Goal: Navigation & Orientation: Understand site structure

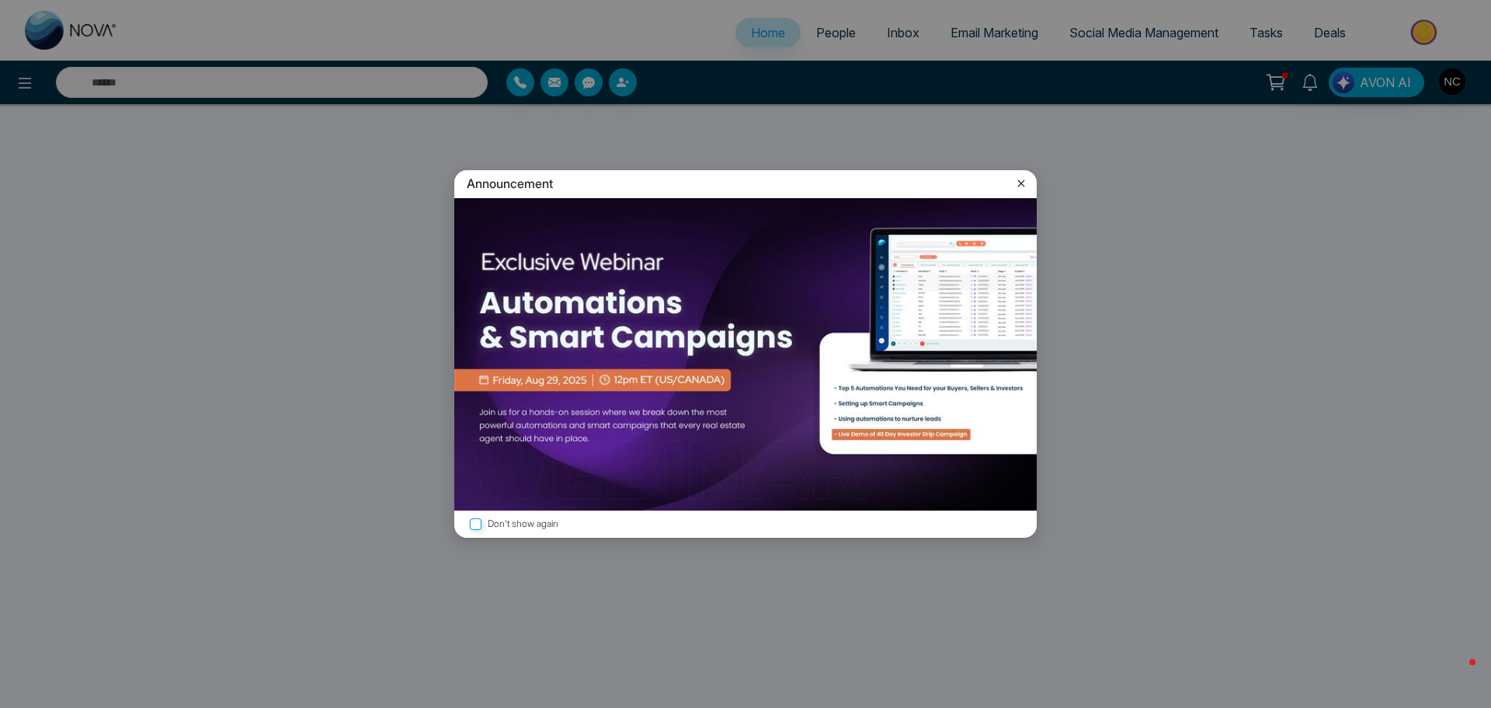
select select "*"
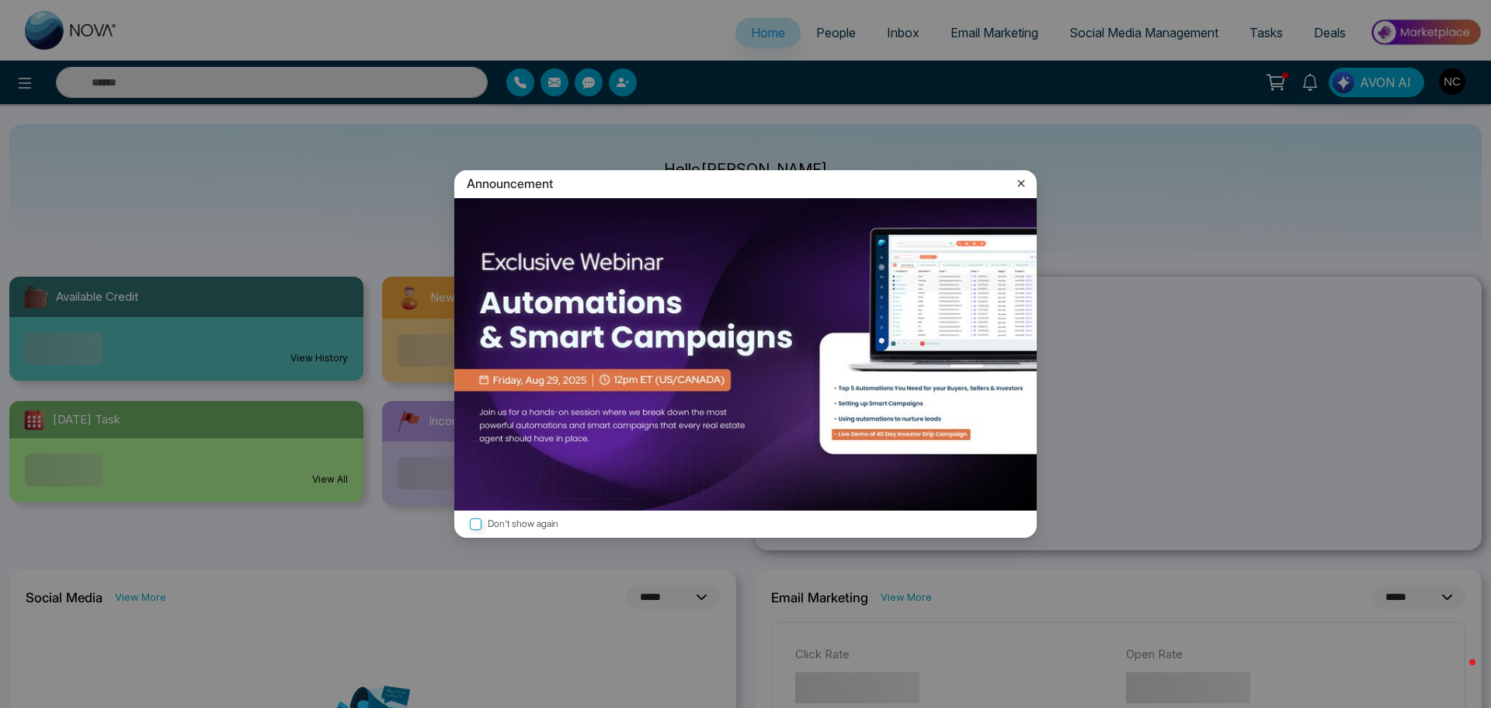
click at [1025, 185] on icon at bounding box center [1022, 184] width 16 height 16
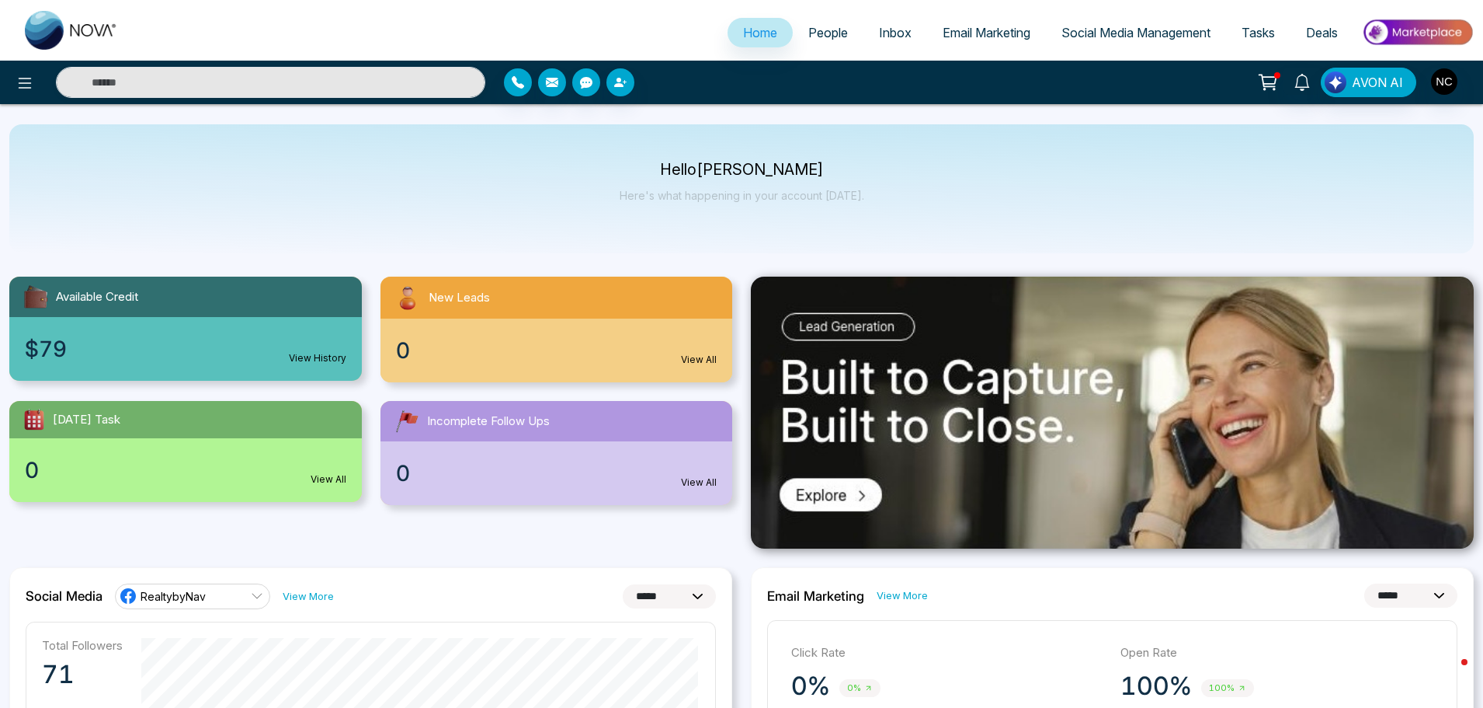
click at [1271, 90] on icon at bounding box center [1268, 82] width 22 height 22
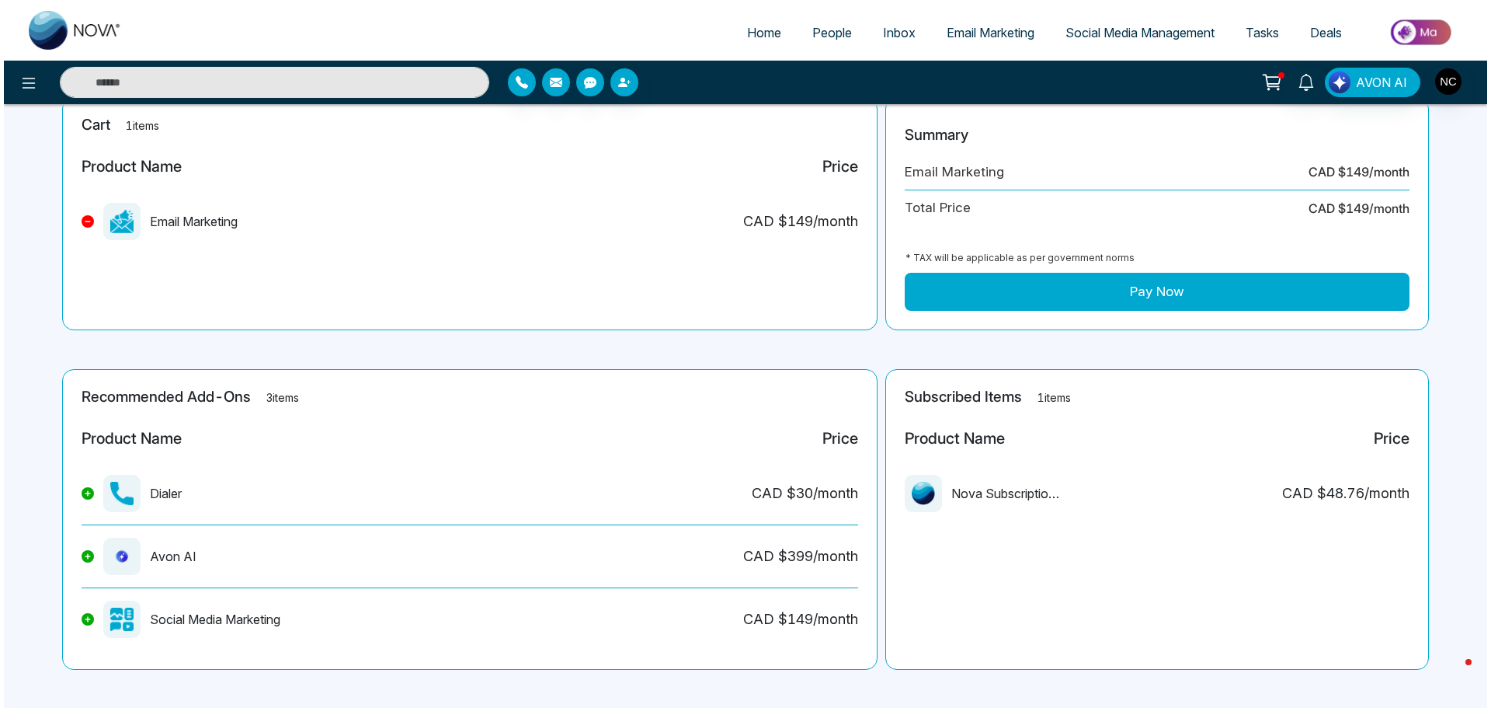
scroll to position [116, 0]
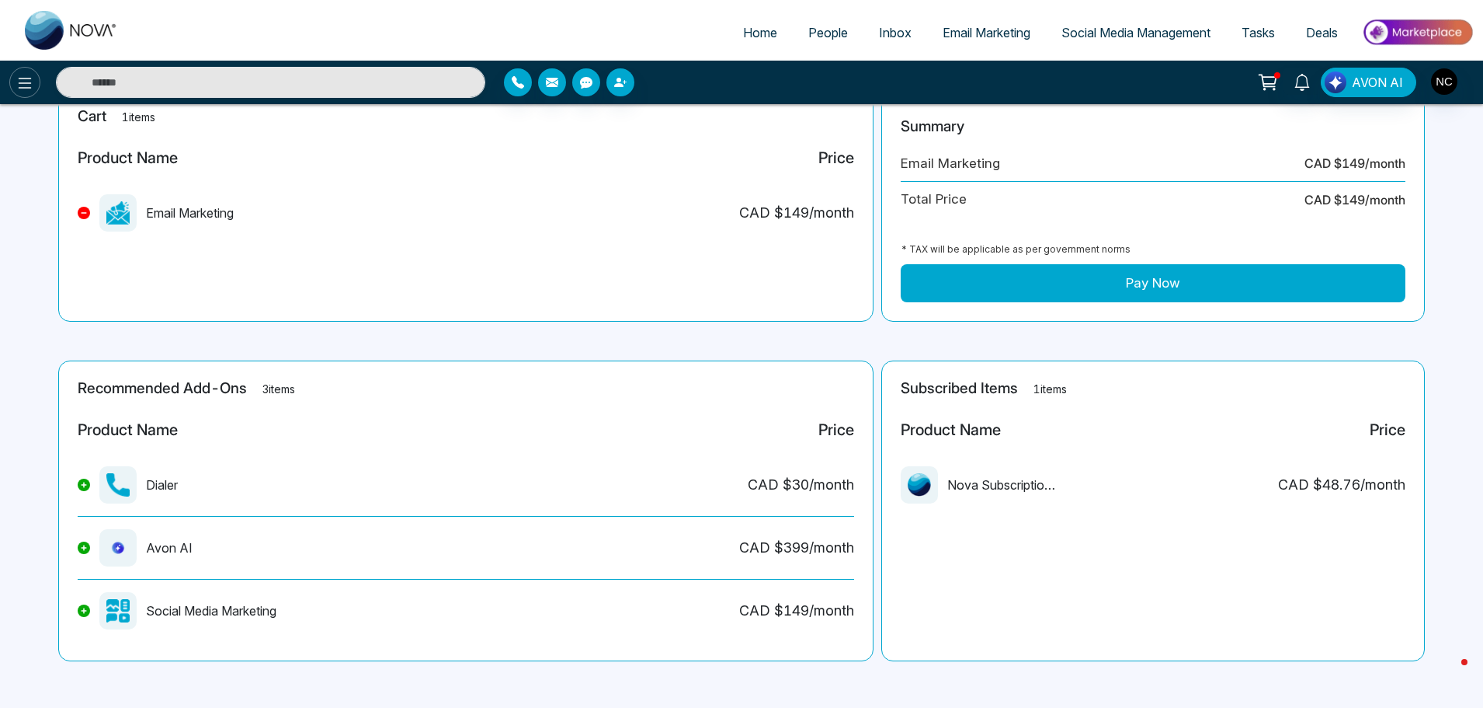
click at [21, 90] on icon at bounding box center [25, 83] width 19 height 19
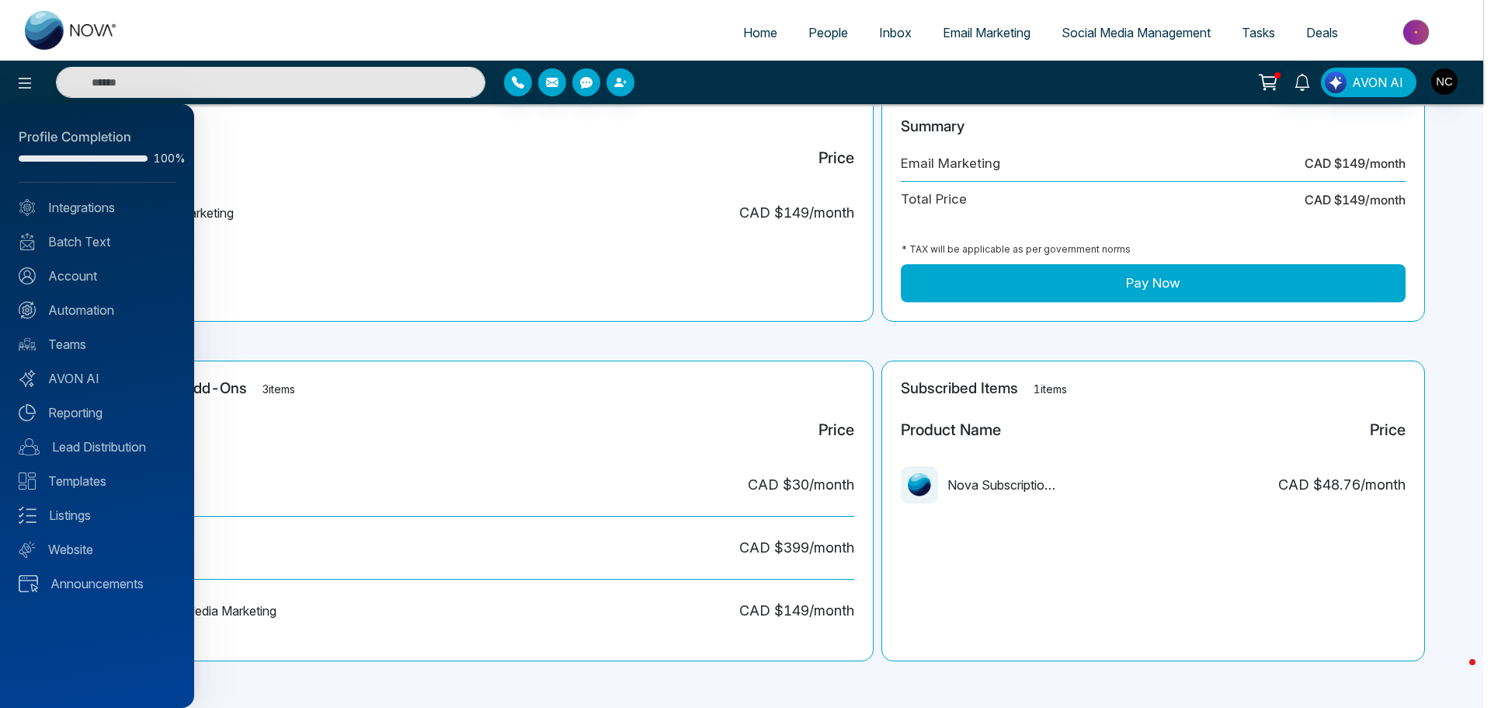
click at [110, 423] on div "Profile Completion 100% Integrations Batch Text Account Automation Teams AVON A…" at bounding box center [97, 405] width 194 height 603
click at [104, 415] on link "Reporting" at bounding box center [97, 412] width 157 height 19
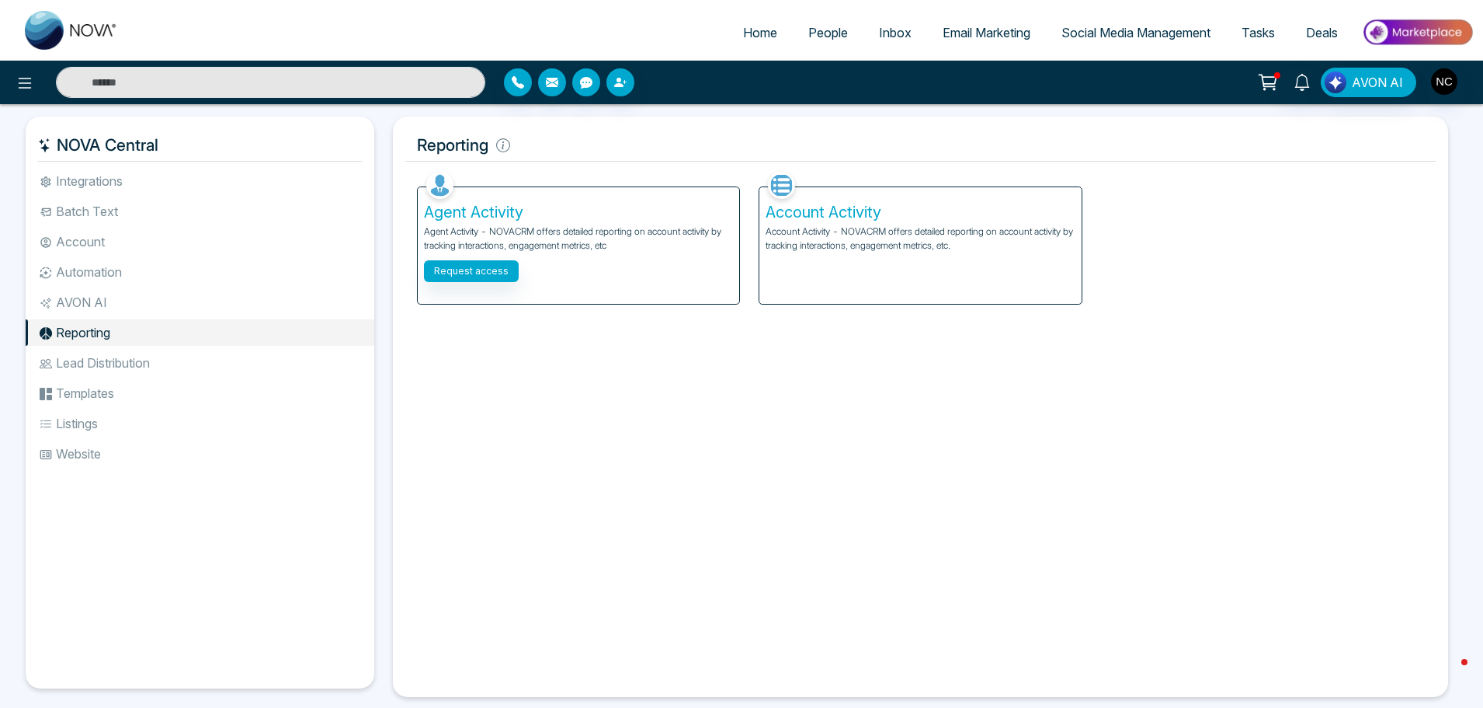
click at [127, 366] on li "Lead Distribution" at bounding box center [200, 363] width 349 height 26
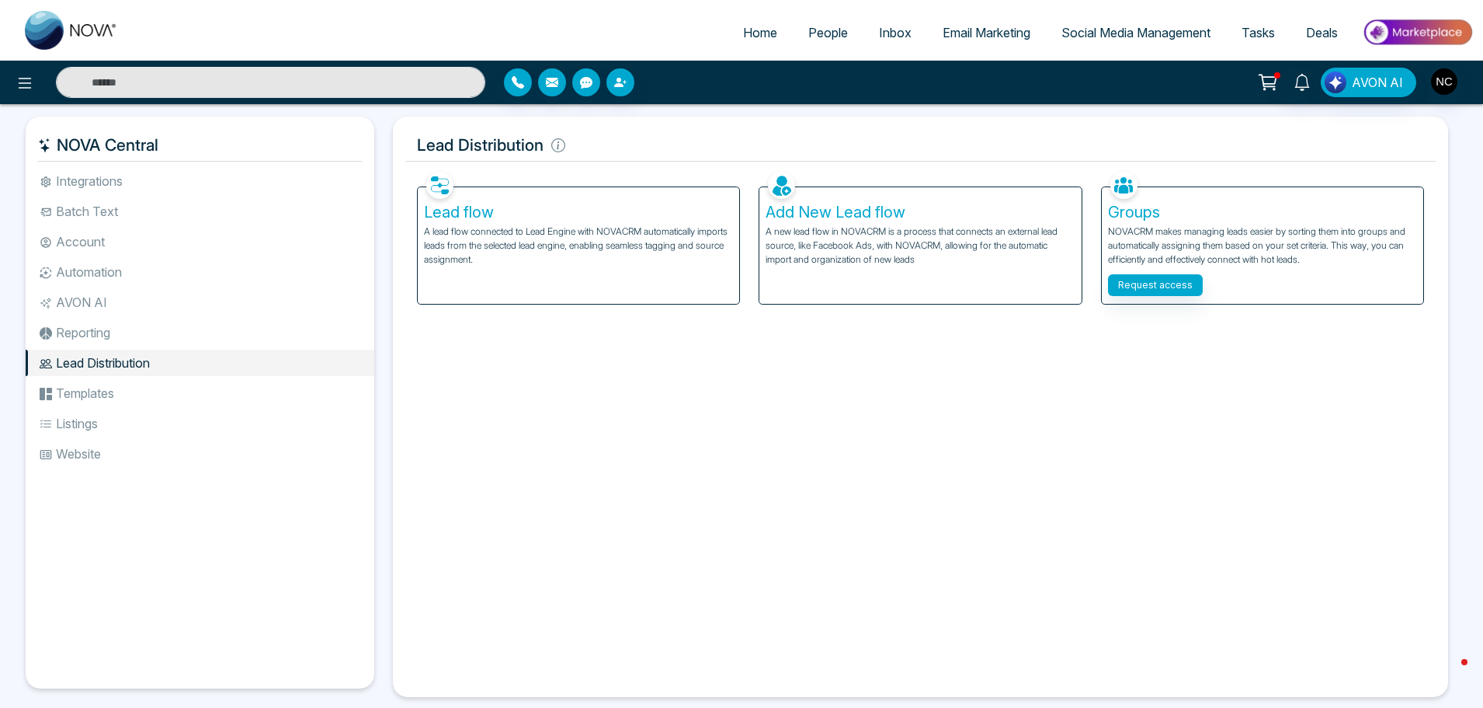
click at [148, 395] on li "Templates" at bounding box center [200, 393] width 349 height 26
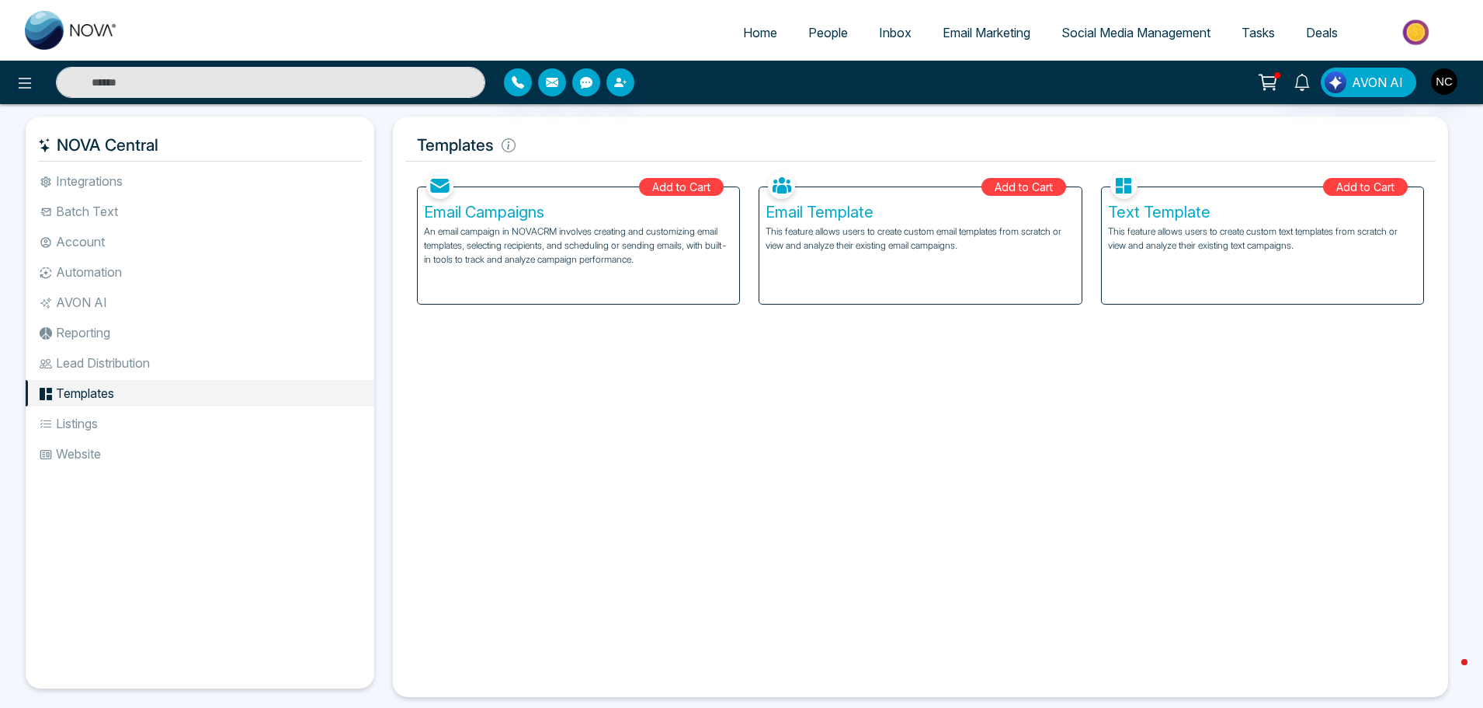
click at [83, 429] on li "Listings" at bounding box center [200, 423] width 349 height 26
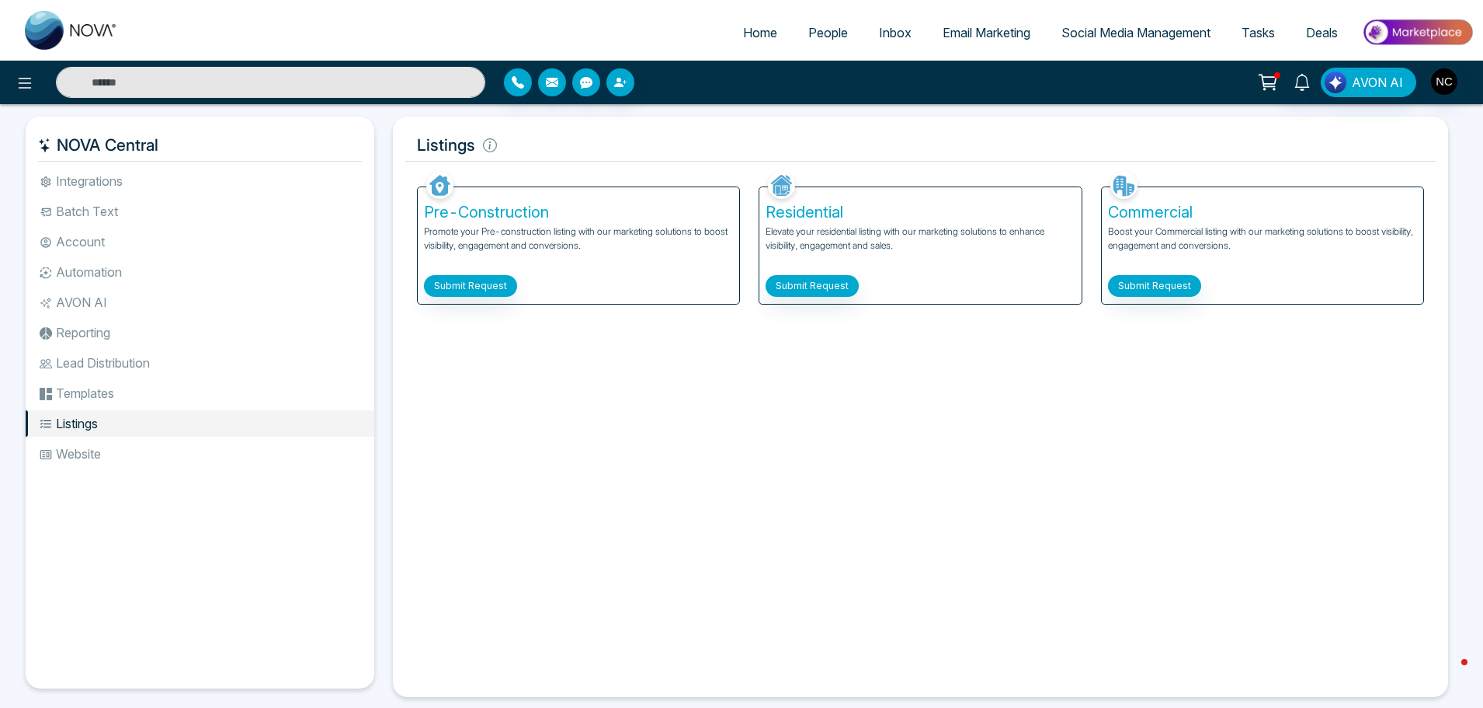
click at [23, 460] on div "NOVA Central Integrations Batch Text Account Automation AVON AI Reporting Lead …" at bounding box center [741, 419] width 1483 height 630
click at [64, 453] on li "Website" at bounding box center [200, 453] width 349 height 26
